Goal: Task Accomplishment & Management: Manage account settings

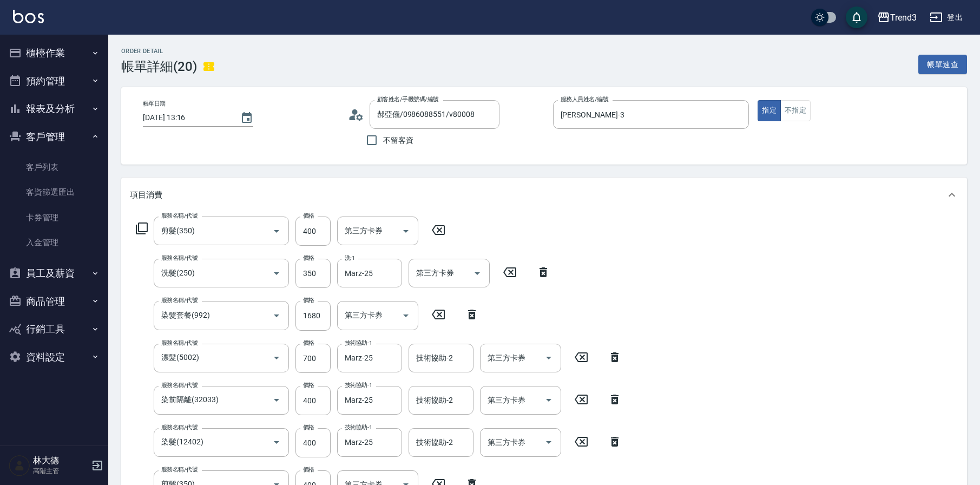
scroll to position [617, 0]
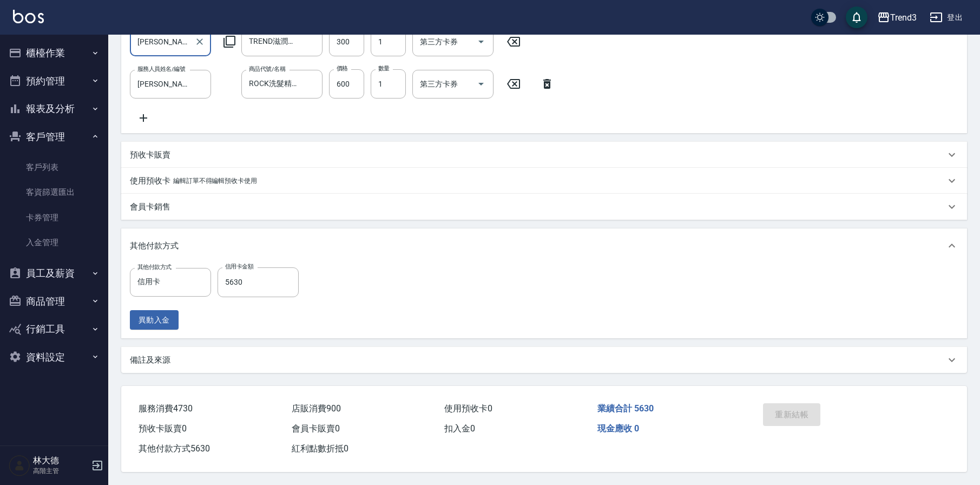
click at [949, 16] on button "登出" at bounding box center [946, 18] width 42 height 20
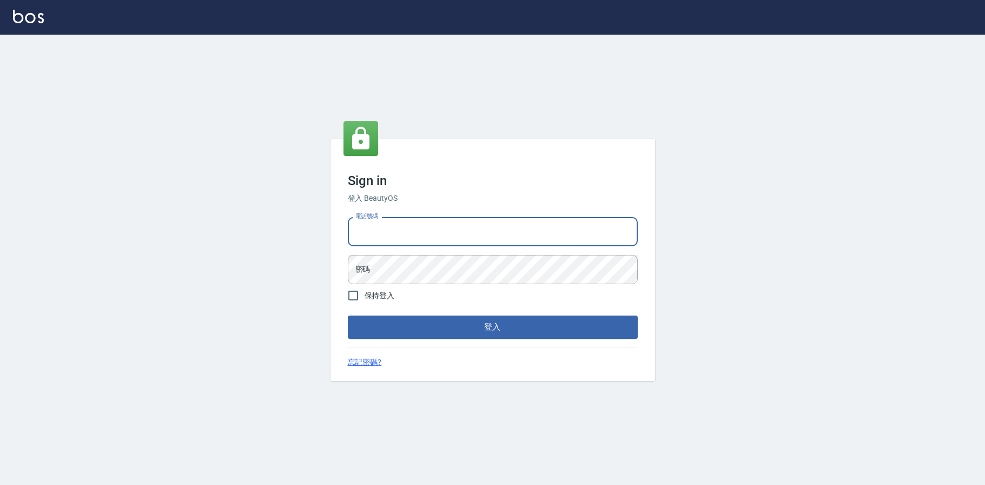
type input "0936888819"
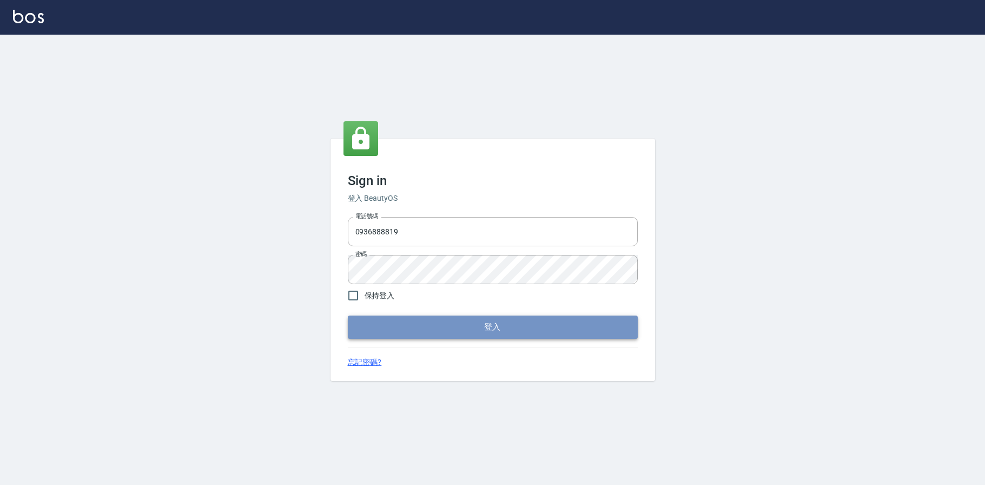
click at [415, 319] on button "登入" at bounding box center [493, 326] width 290 height 23
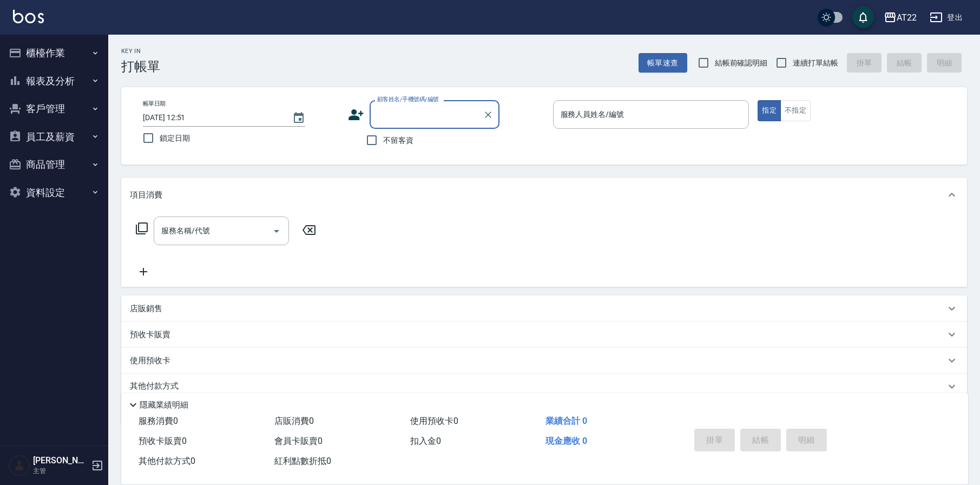
click at [45, 113] on button "客戶管理" at bounding box center [54, 109] width 100 height 28
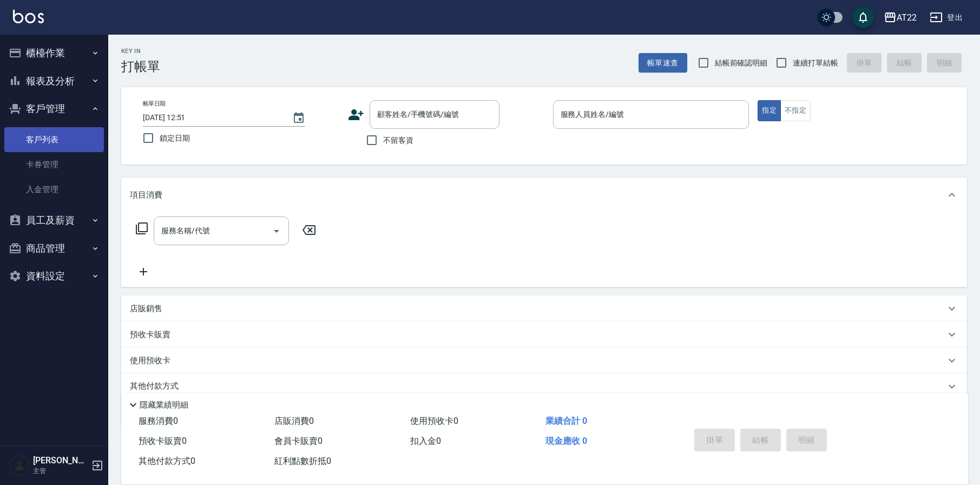
click at [44, 138] on link "客戶列表" at bounding box center [54, 139] width 100 height 25
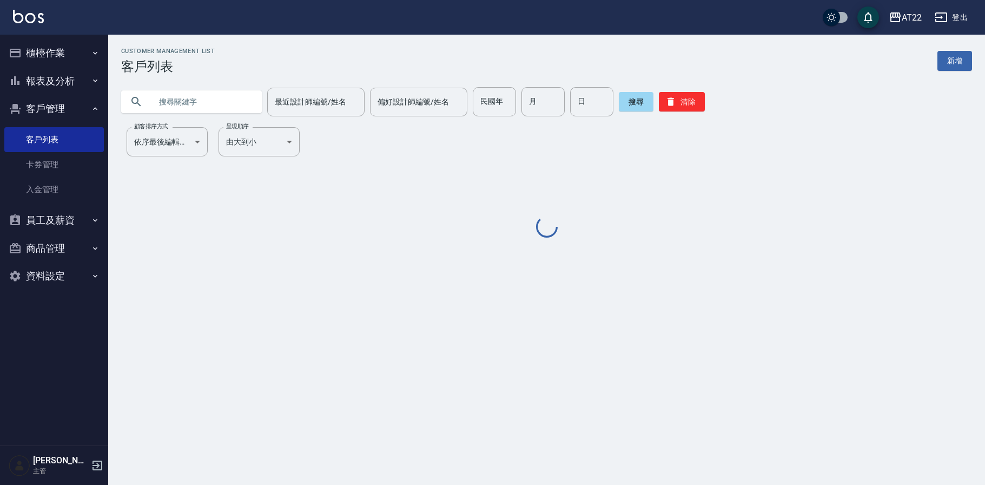
click at [189, 103] on input "text" at bounding box center [202, 101] width 102 height 29
paste input "0905115458"
type input "0905115458"
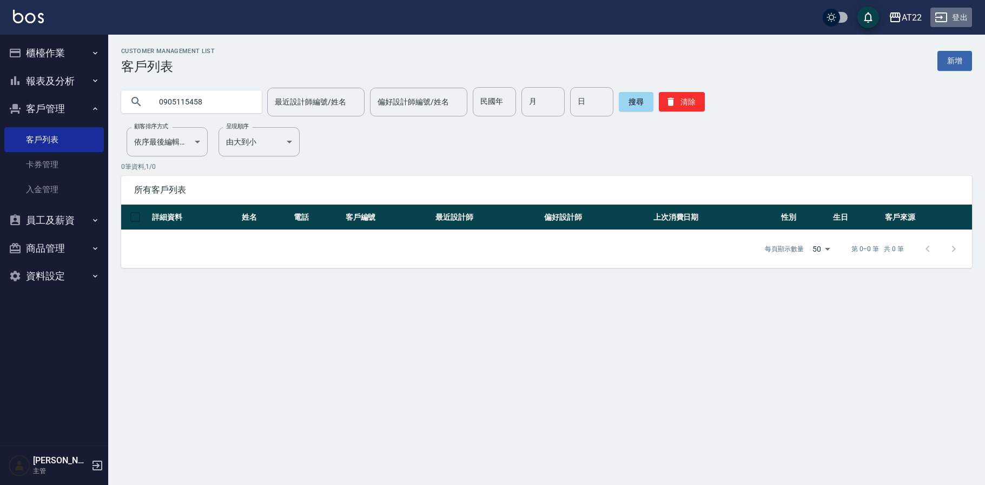
click at [954, 19] on button "登出" at bounding box center [951, 18] width 42 height 20
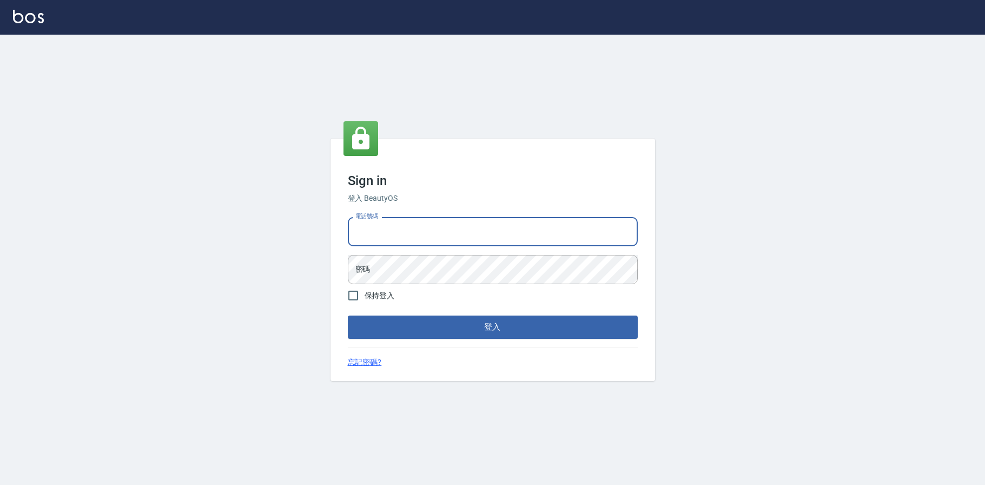
type input "0909291021"
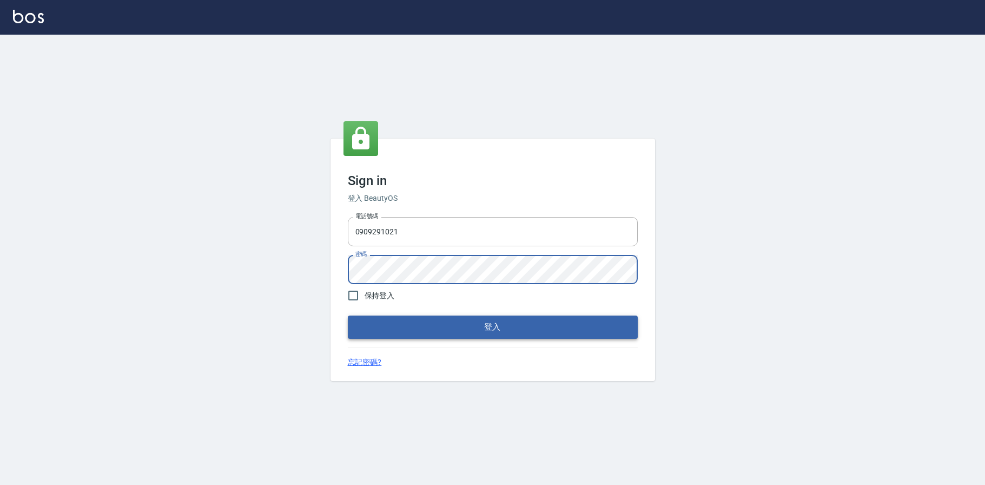
click at [398, 327] on button "登入" at bounding box center [493, 326] width 290 height 23
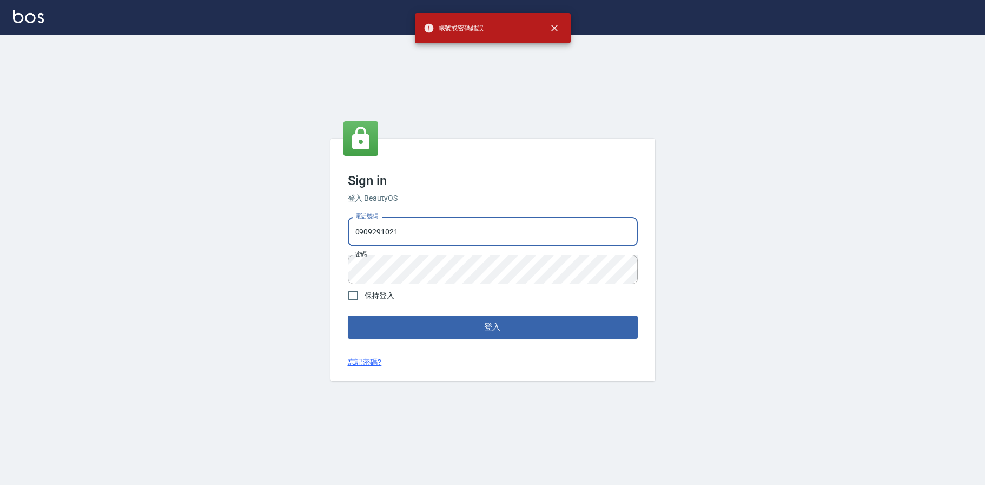
drag, startPoint x: 501, startPoint y: 236, endPoint x: 349, endPoint y: 244, distance: 152.8
click at [349, 244] on input "0909291021" at bounding box center [493, 231] width 290 height 29
click at [626, 233] on input "0909291021" at bounding box center [493, 231] width 290 height 29
